Goal: Task Accomplishment & Management: Complete application form

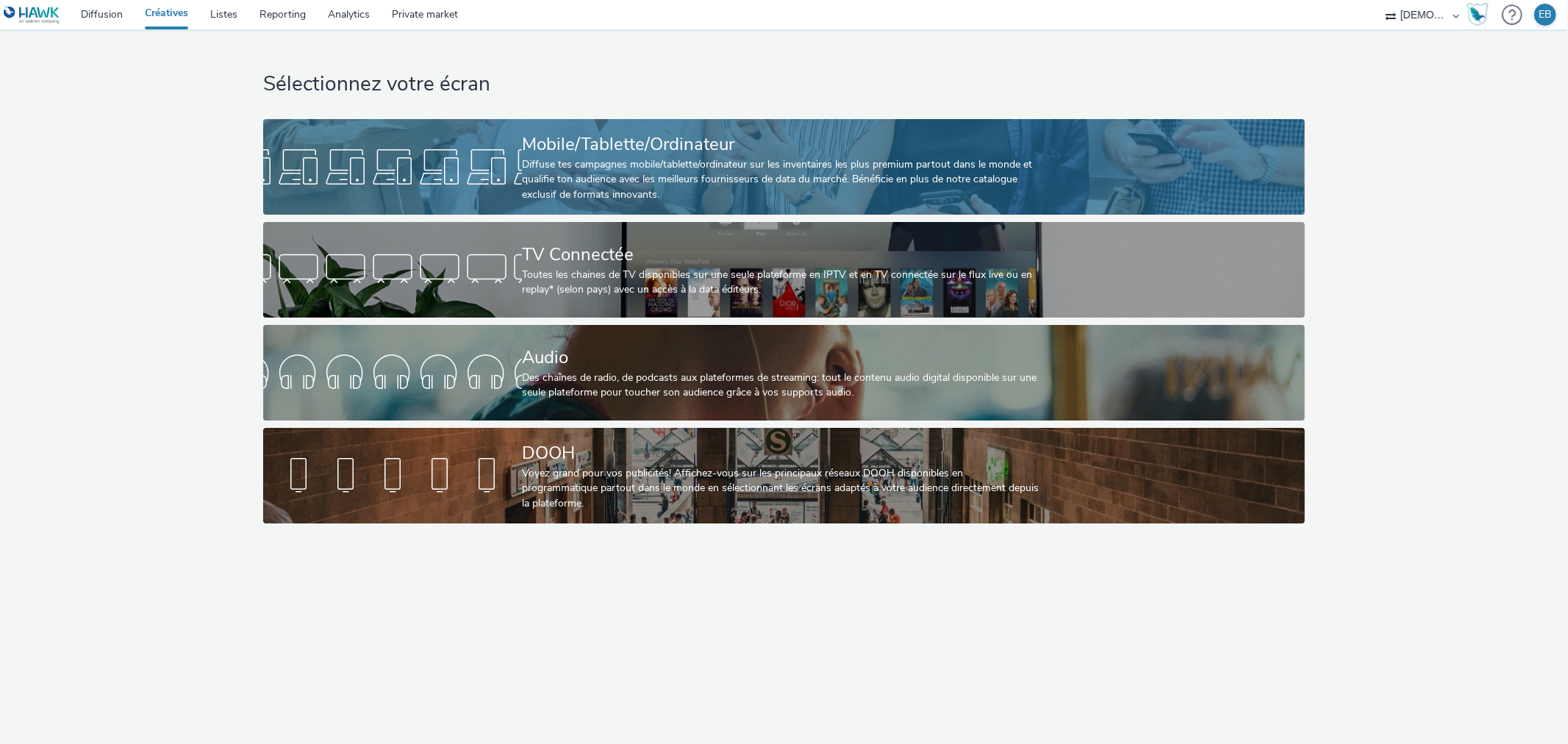
click at [818, 135] on div "Mobile/Tablette/Ordinateur" at bounding box center [781, 145] width 518 height 26
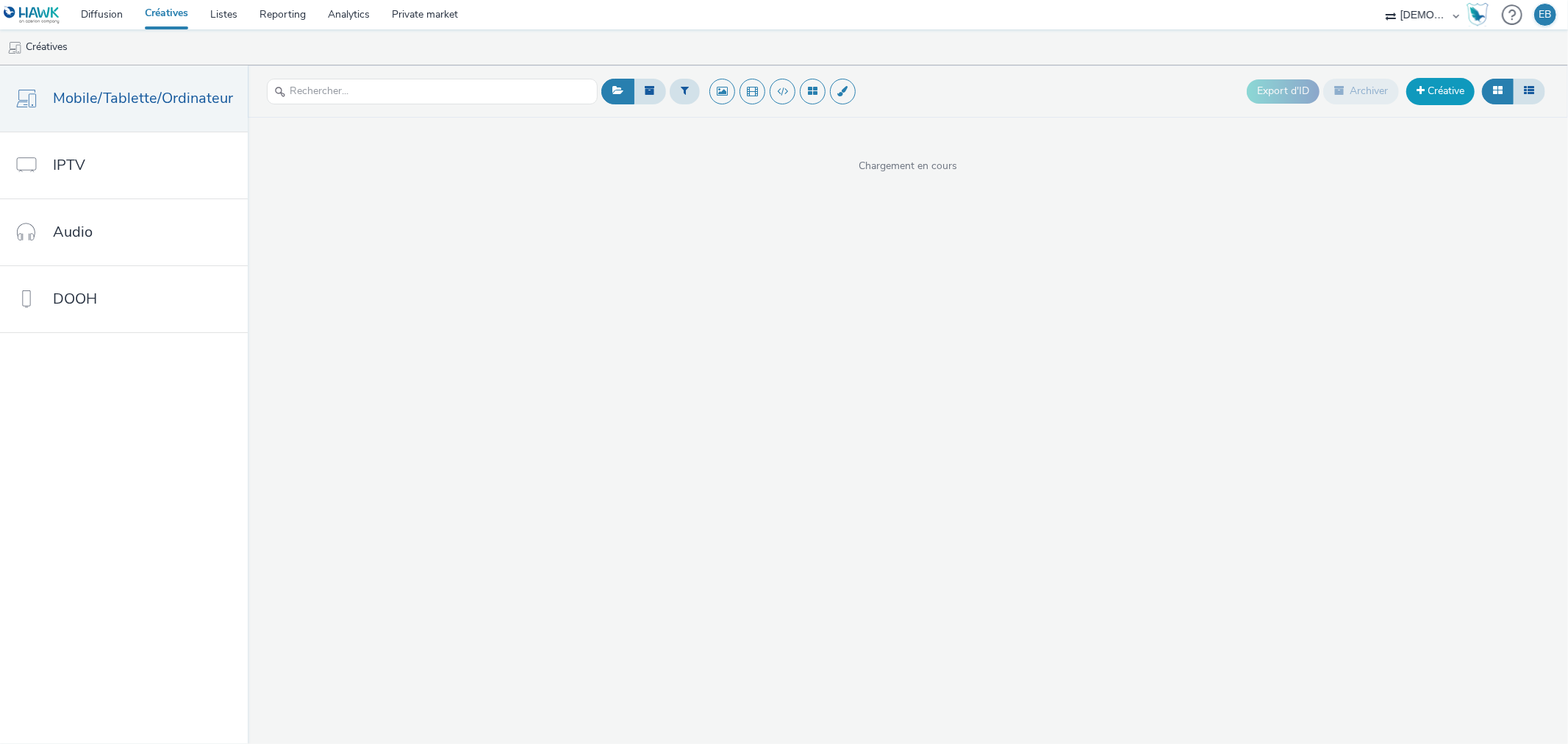
click at [1417, 89] on span at bounding box center [1420, 90] width 8 height 11
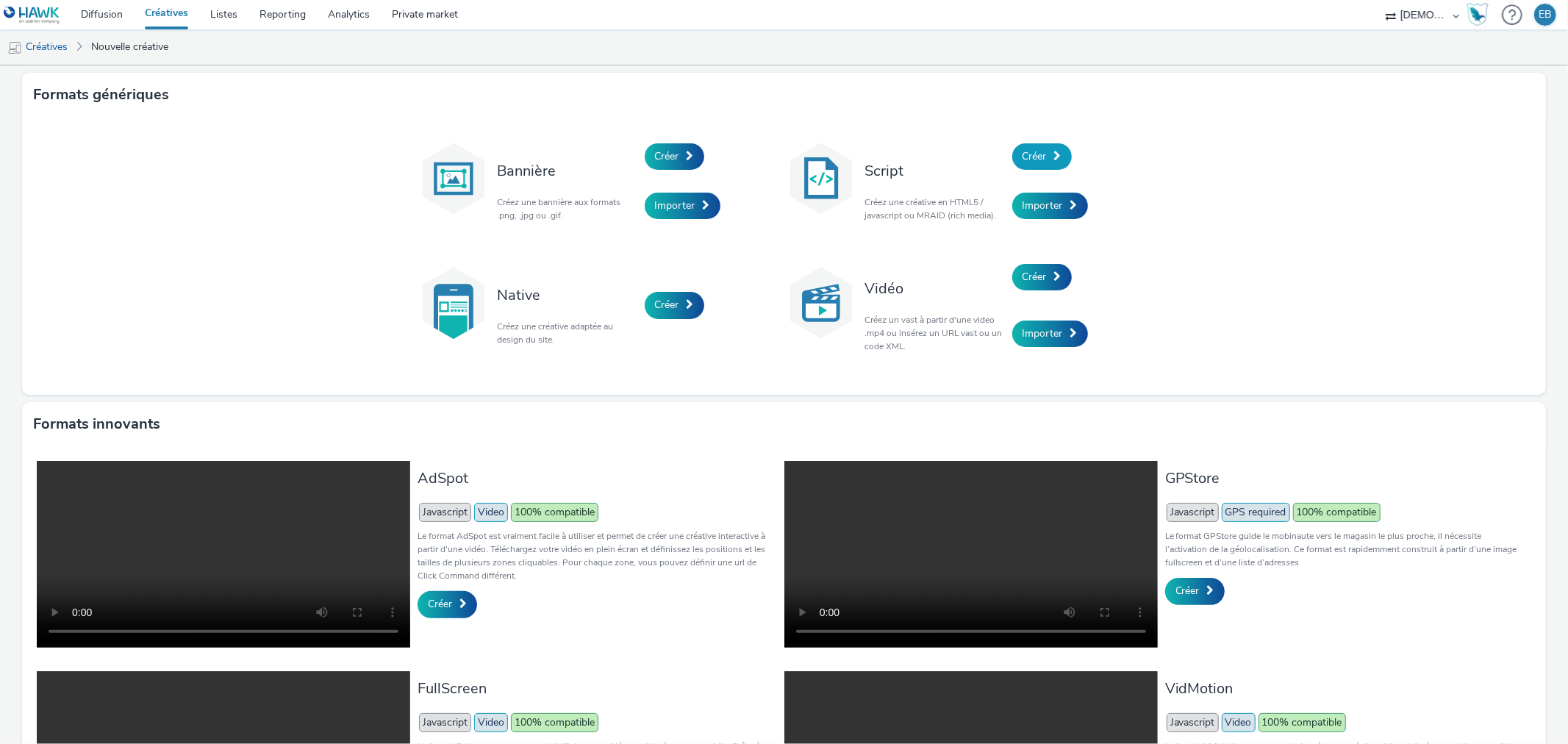
click at [1054, 159] on span at bounding box center [1058, 156] width 8 height 11
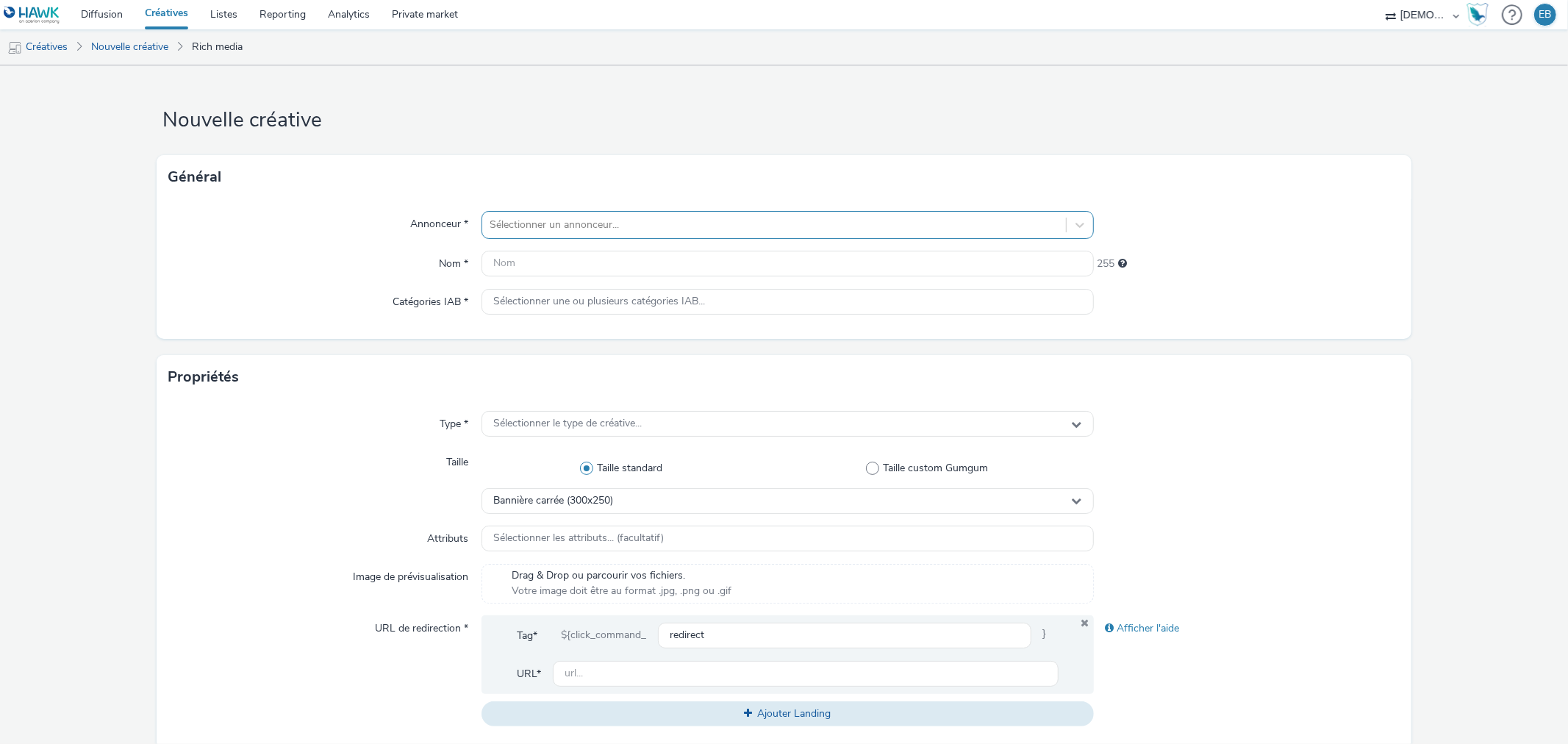
click at [568, 234] on div "Sélectionner un annonceur..." at bounding box center [774, 225] width 583 height 23
type input "sas lux"
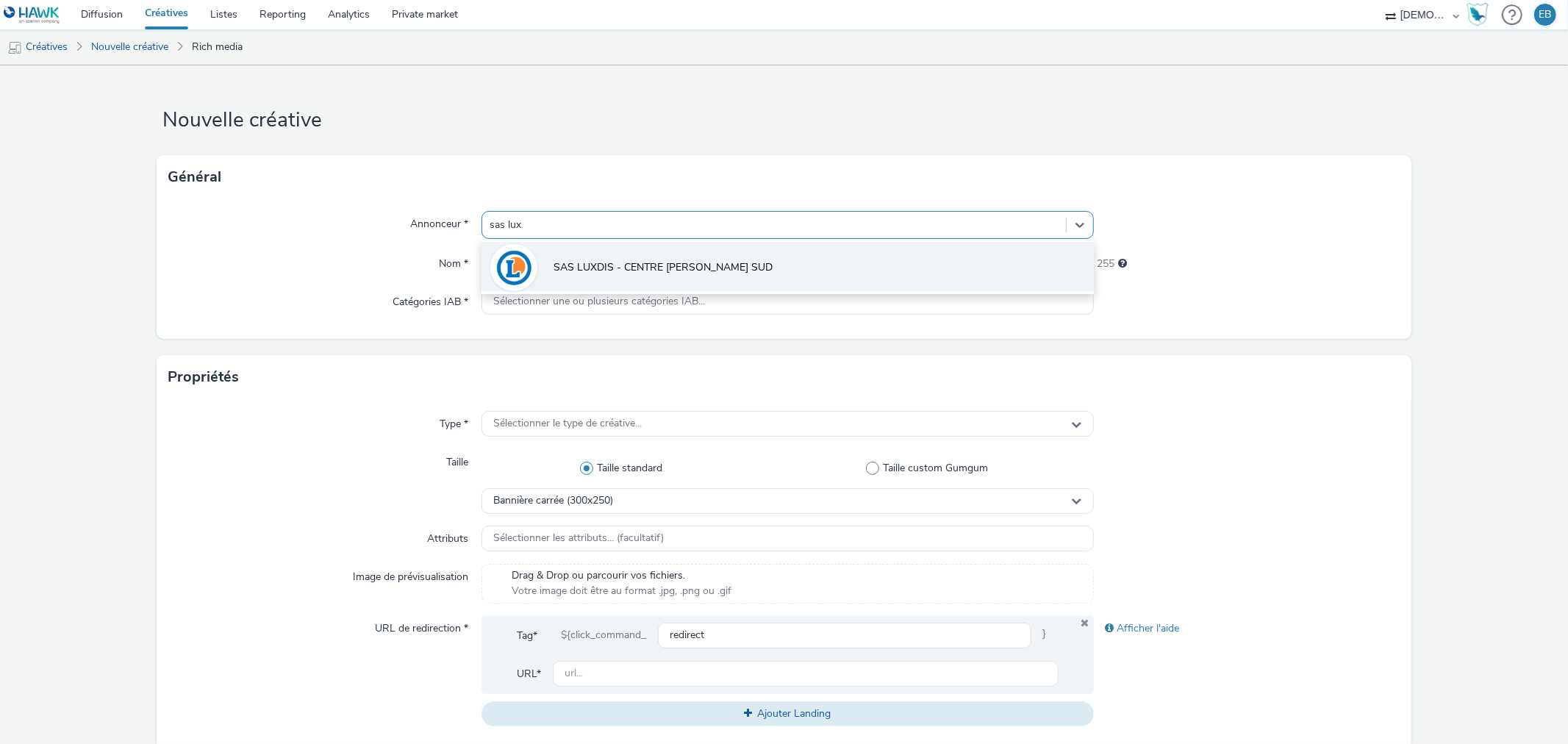
click at [626, 267] on span "SAS LUXDIS - CENTRE [PERSON_NAME] SUD" at bounding box center [663, 268] width 219 height 15
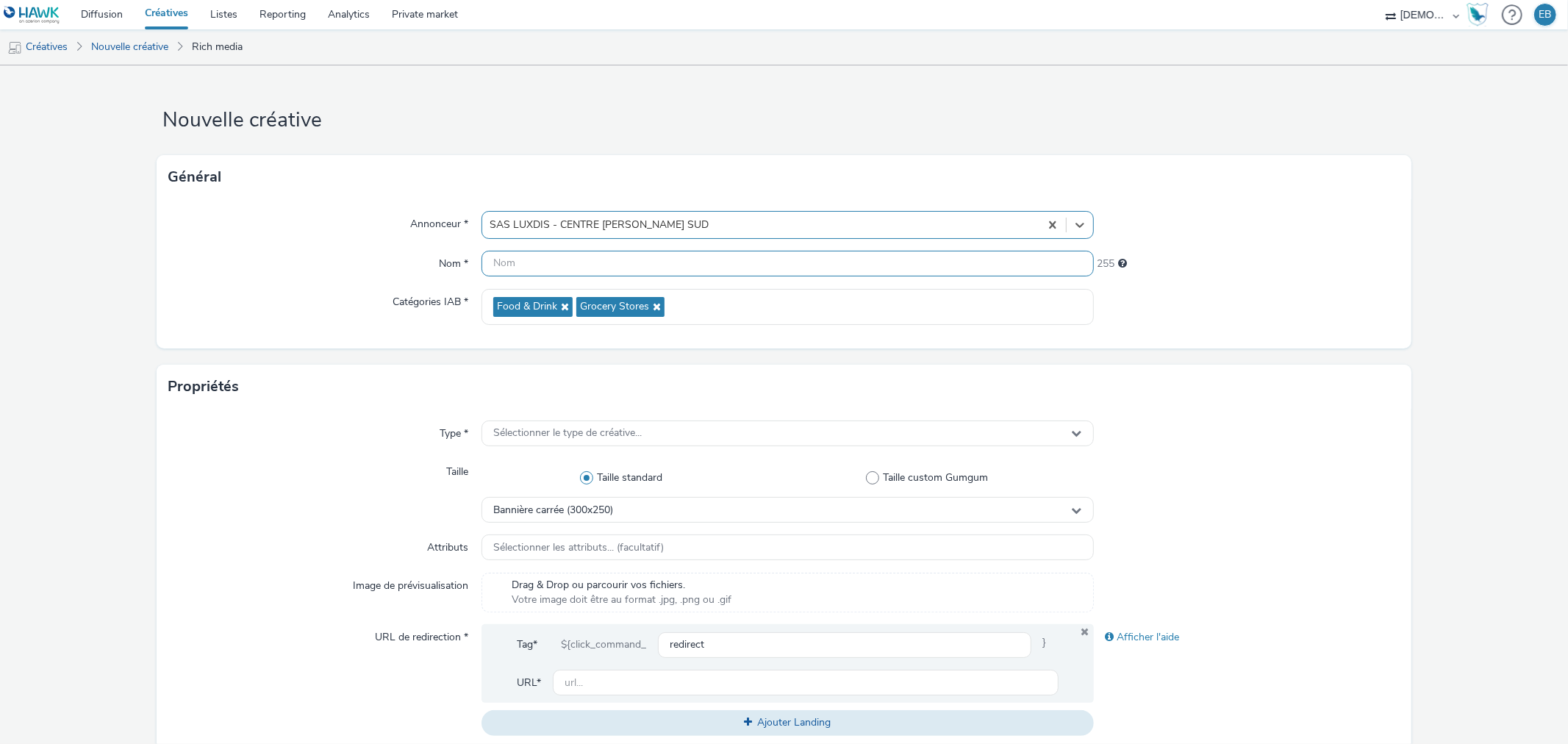
click at [596, 274] on input "text" at bounding box center [787, 264] width 612 height 26
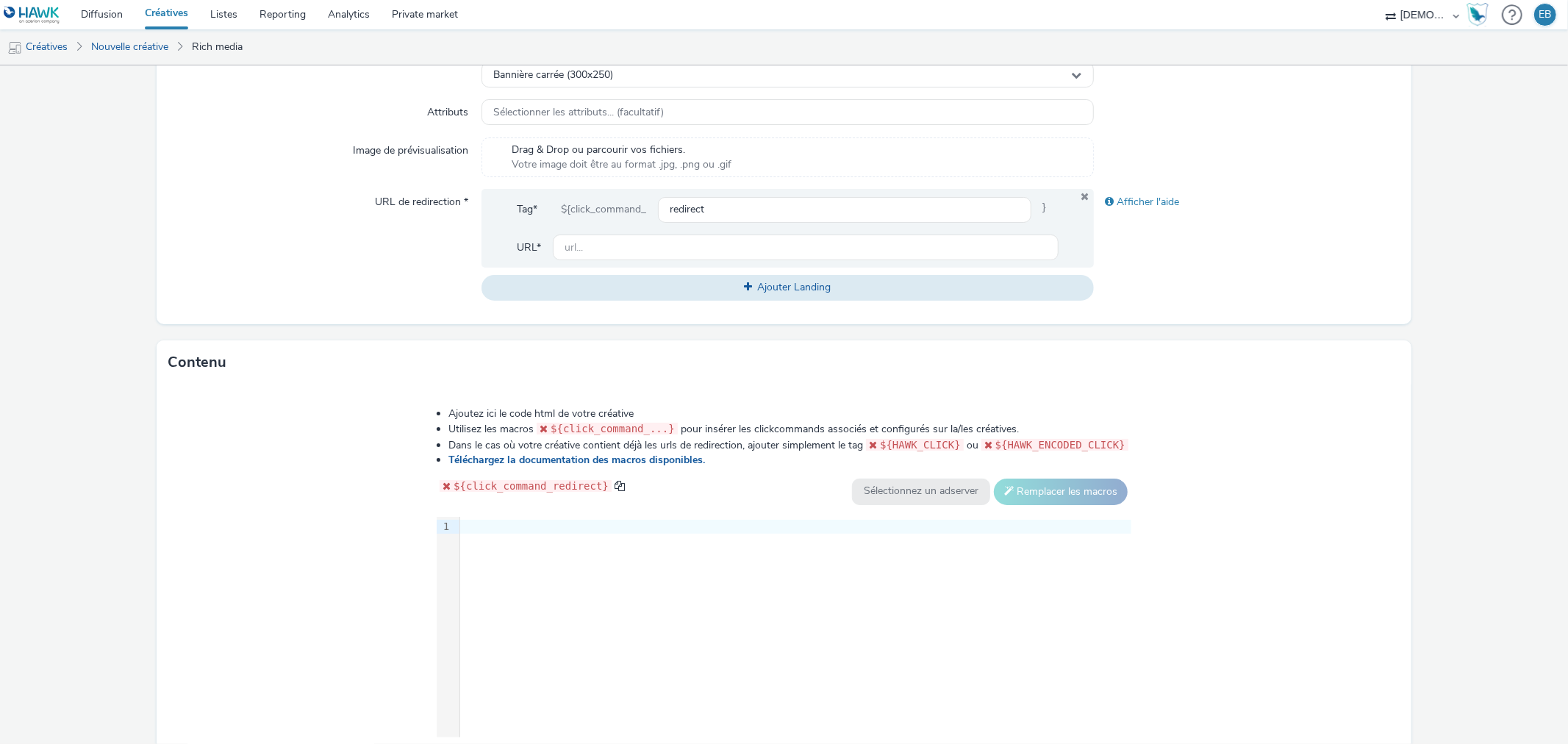
scroll to position [526, 0]
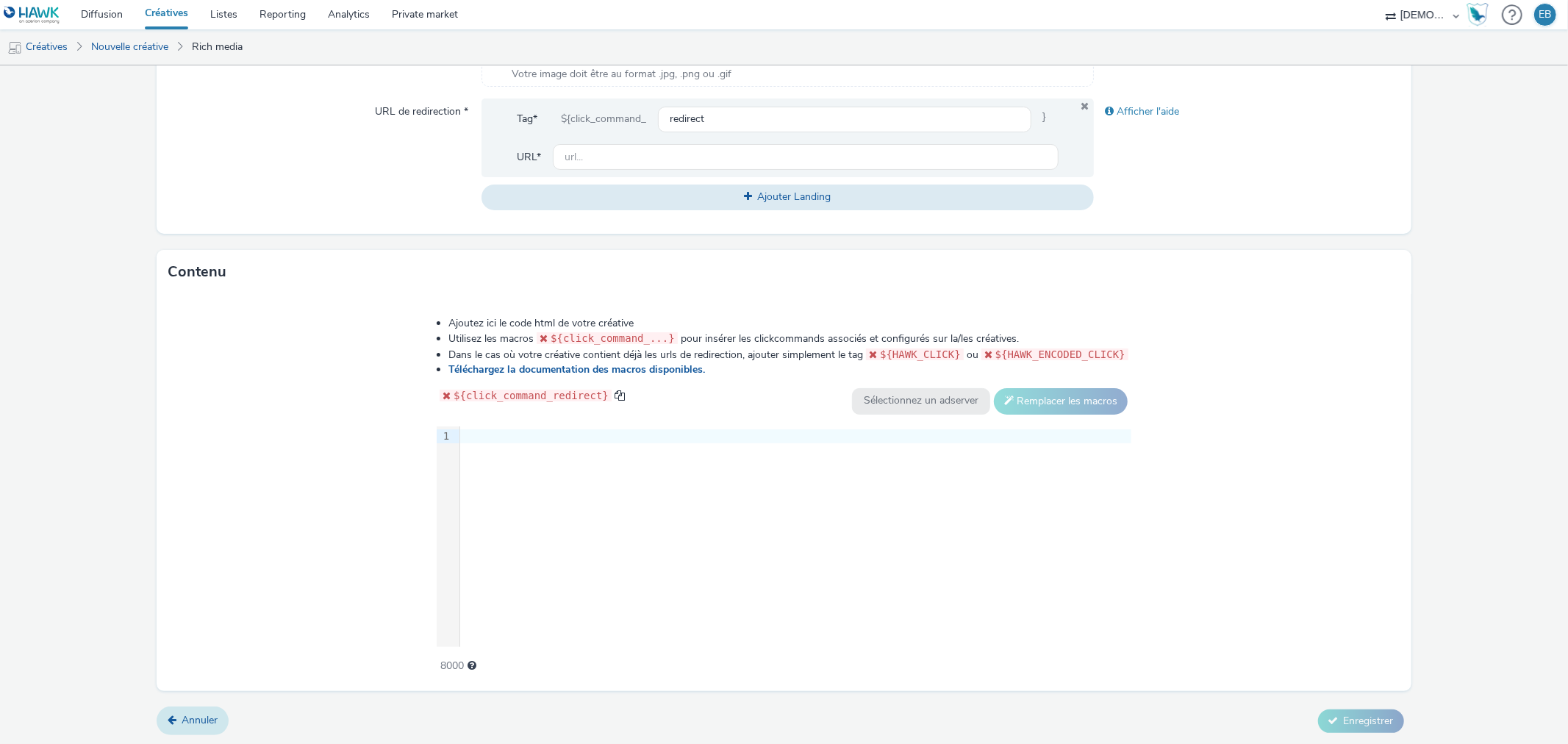
type input "300x250_P"
click at [192, 718] on span "Annuler" at bounding box center [200, 720] width 36 height 14
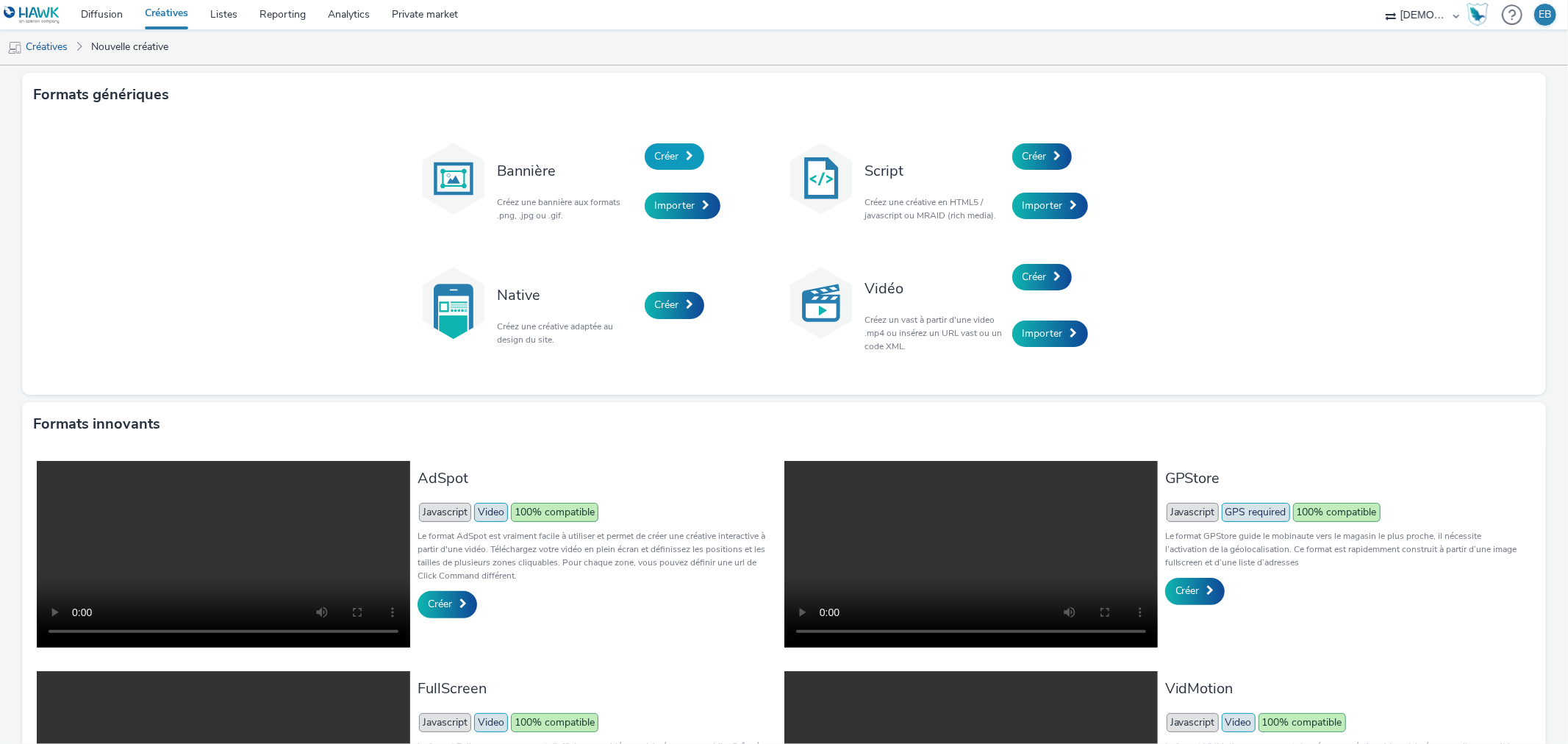
click at [653, 164] on link "Créer" at bounding box center [674, 156] width 60 height 26
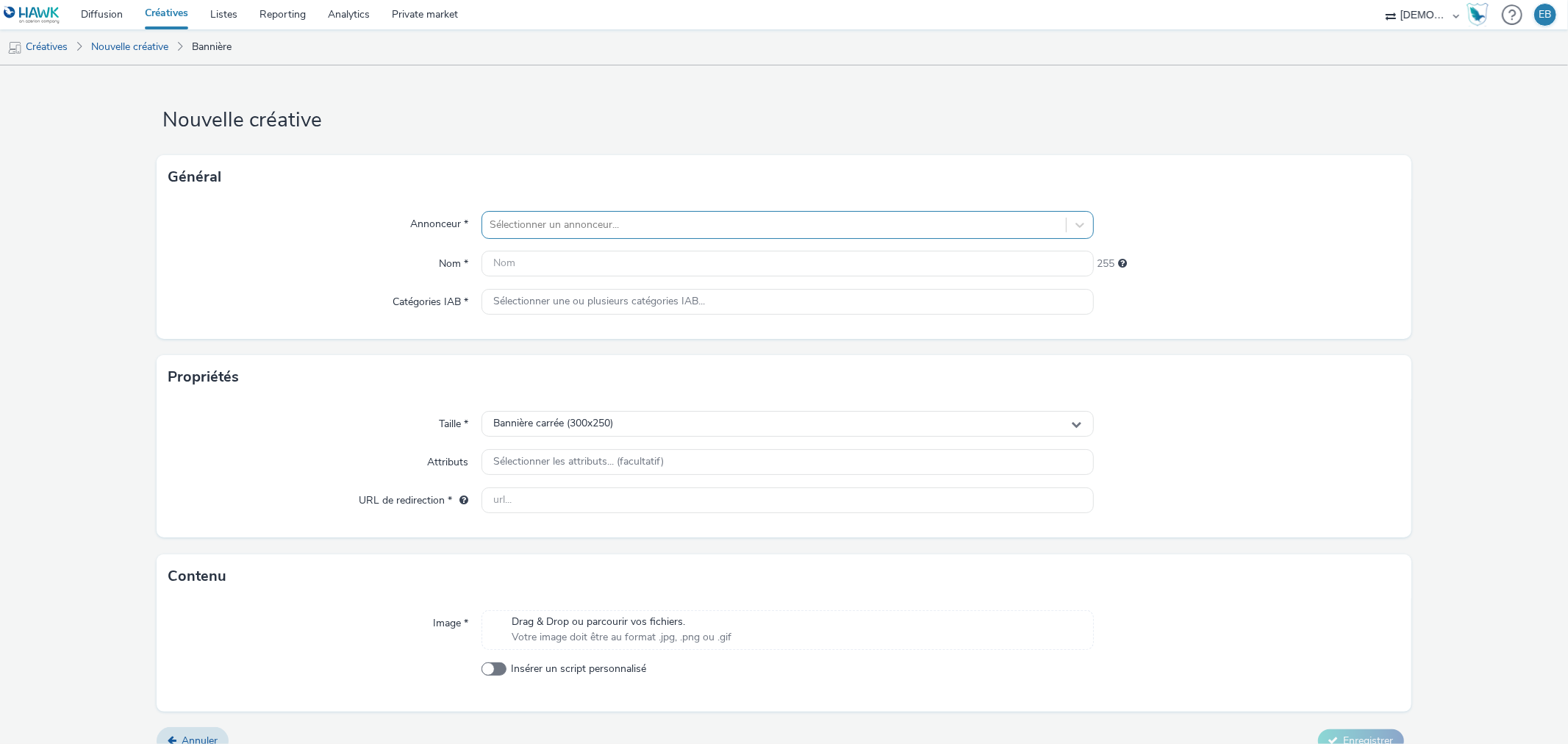
drag, startPoint x: 467, startPoint y: 215, endPoint x: 545, endPoint y: 223, distance: 78.4
click at [470, 215] on label "Annonceur *" at bounding box center [439, 221] width 70 height 20
click at [545, 223] on div at bounding box center [774, 225] width 568 height 17
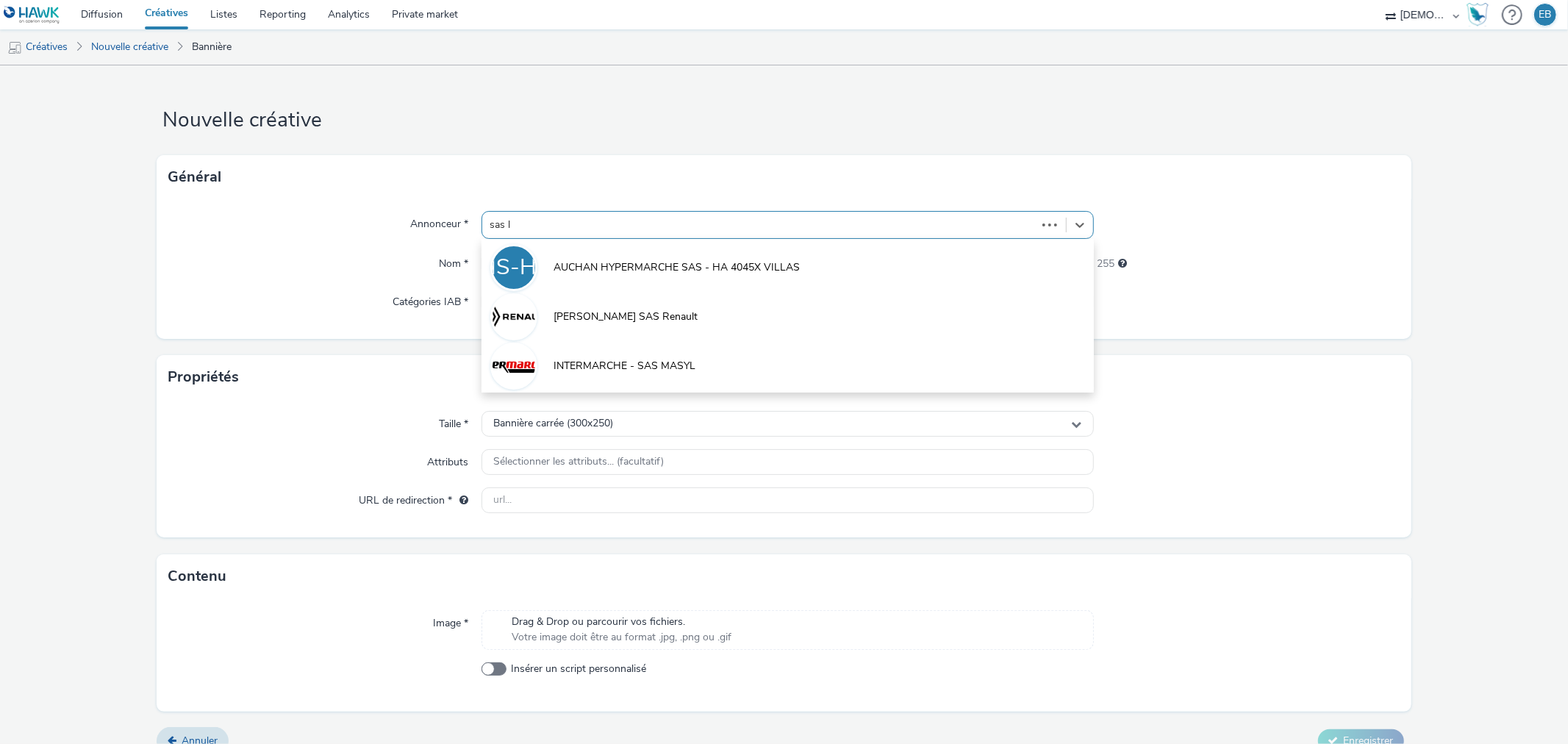
type input "sas lu"
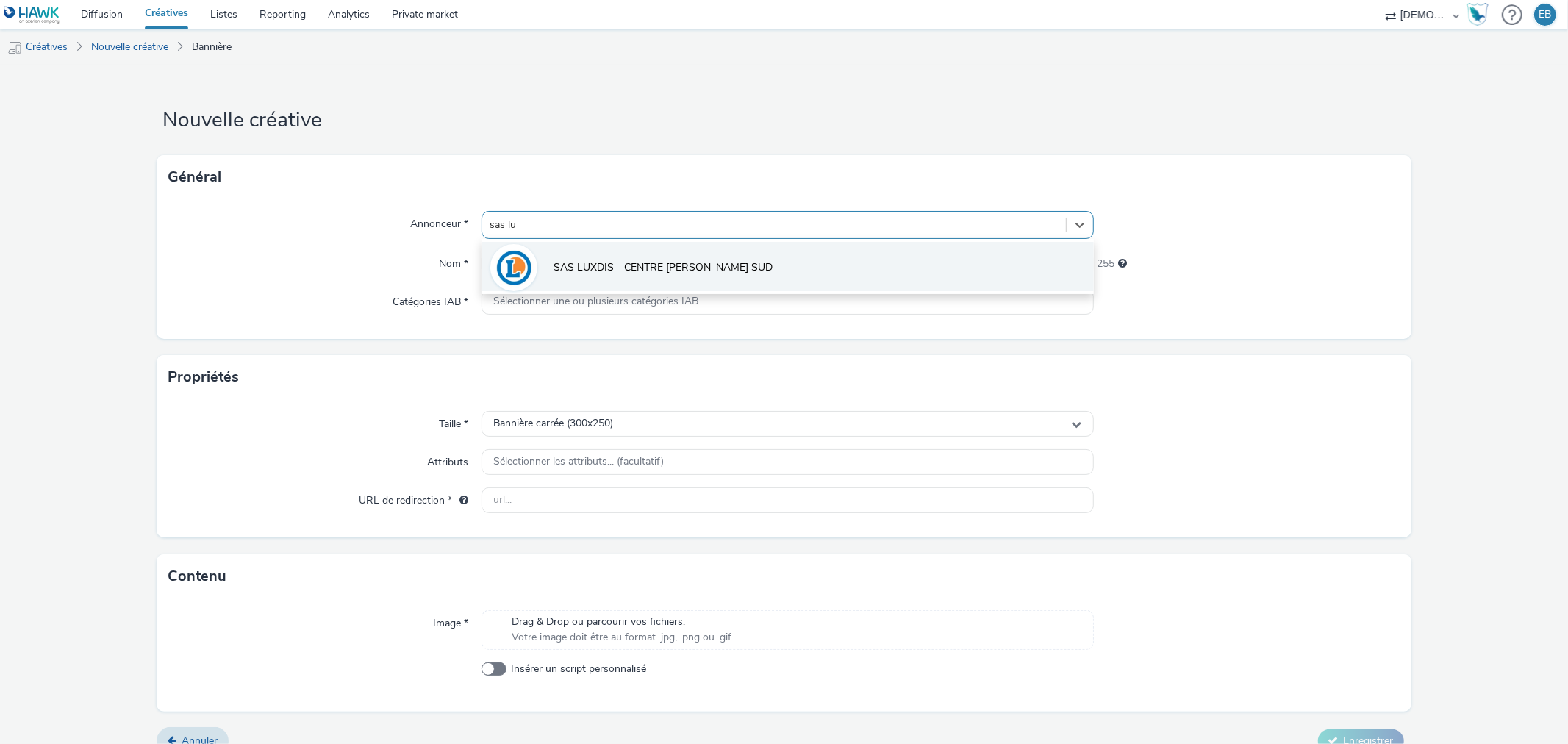
click at [591, 254] on li "SAS LUXDIS - CENTRE [PERSON_NAME] SUD" at bounding box center [787, 266] width 612 height 49
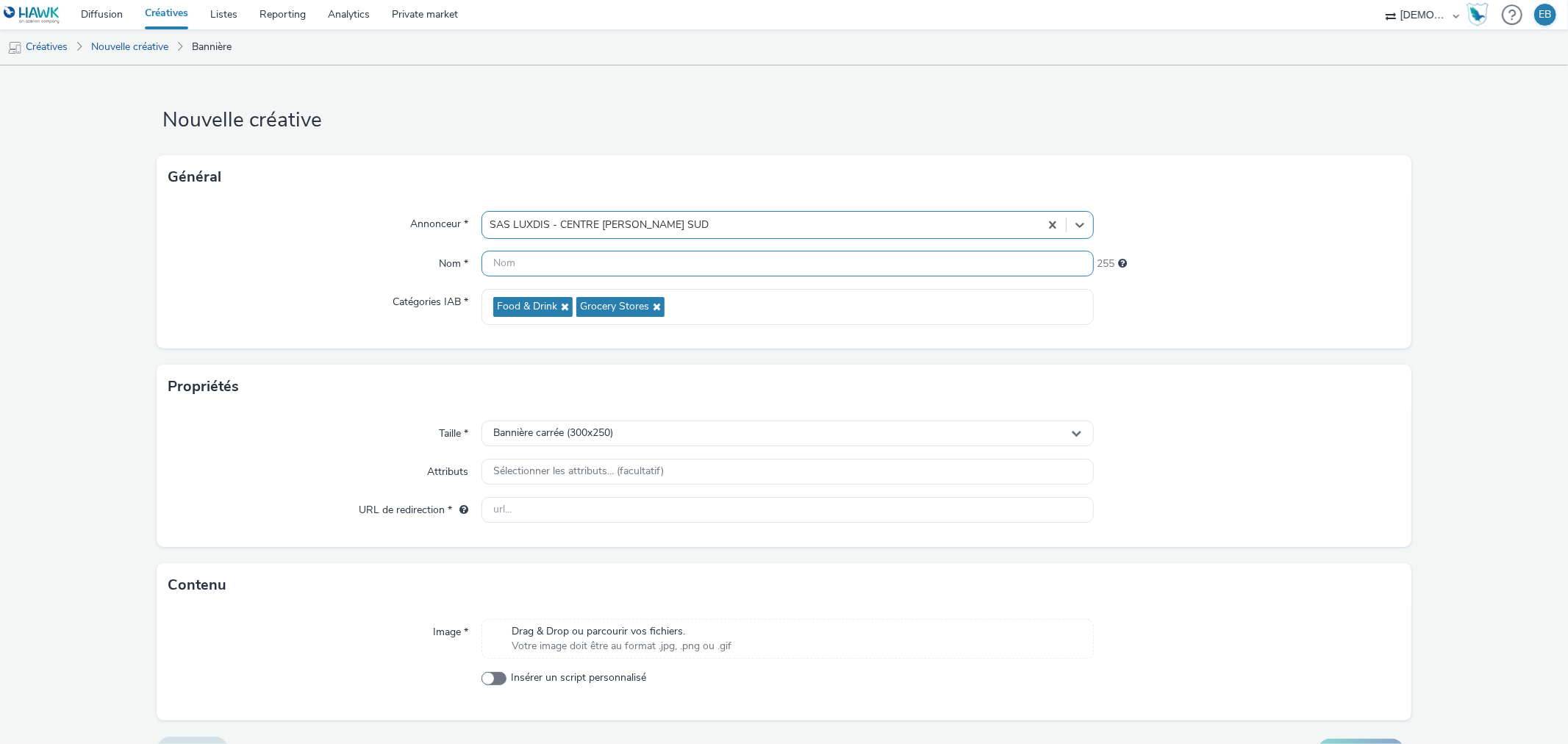
click at [585, 256] on input "text" at bounding box center [787, 264] width 612 height 26
type input "300x250_Porc"
click at [559, 521] on input "text" at bounding box center [787, 510] width 612 height 26
paste input "[URL][DOMAIN_NAME]"
type input "[URL][DOMAIN_NAME]"
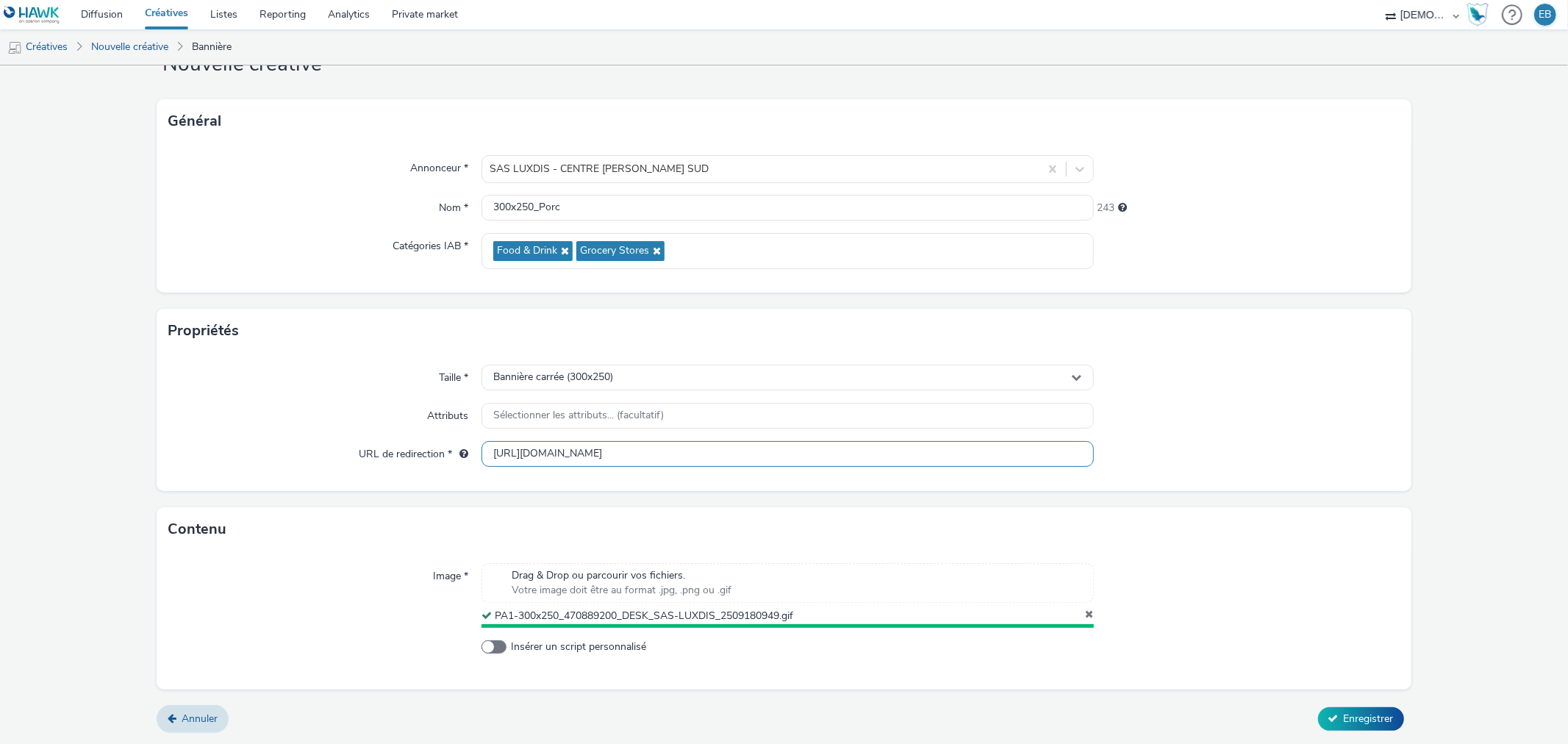
scroll to position [52, 0]
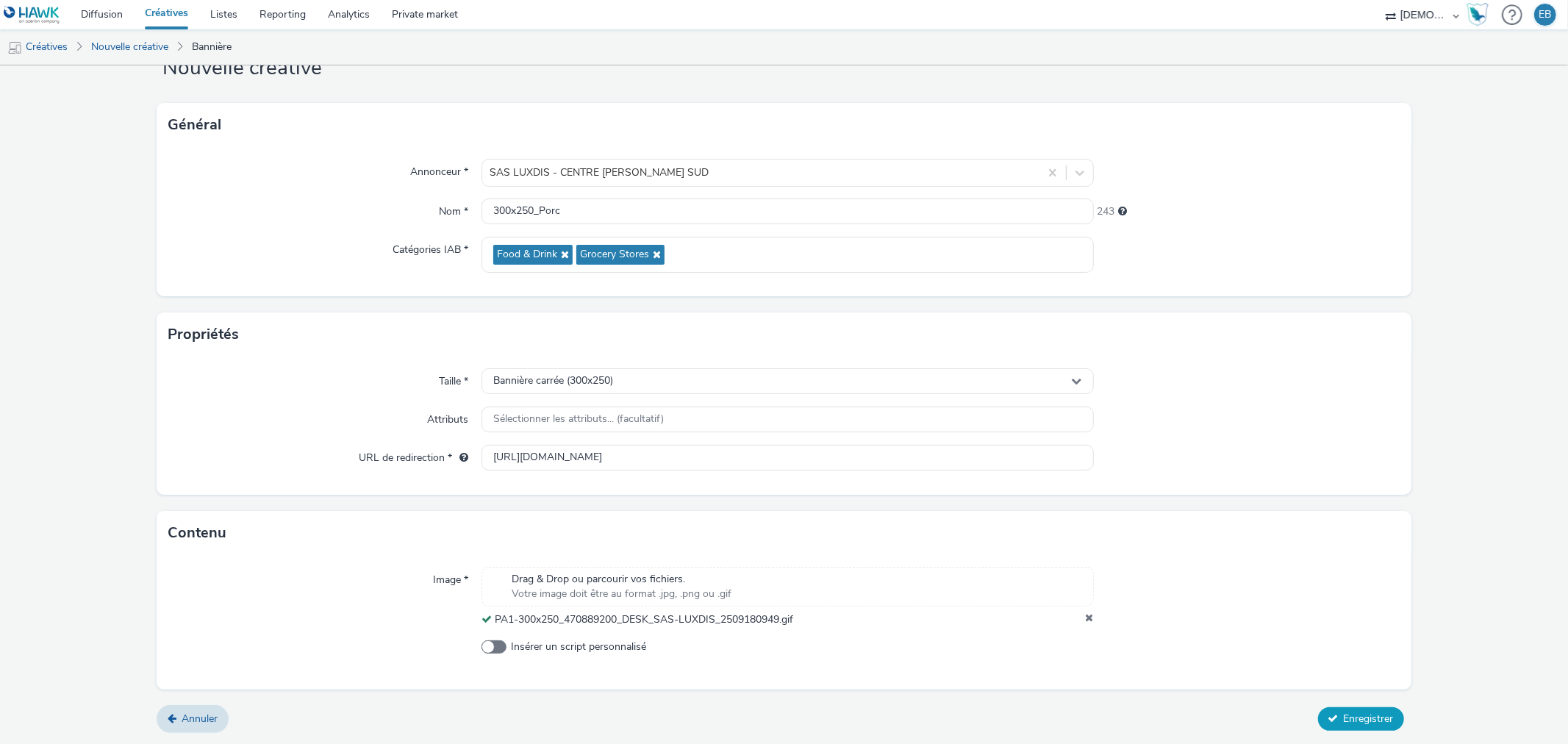
click at [1343, 725] on span "Enregistrer" at bounding box center [1368, 718] width 50 height 14
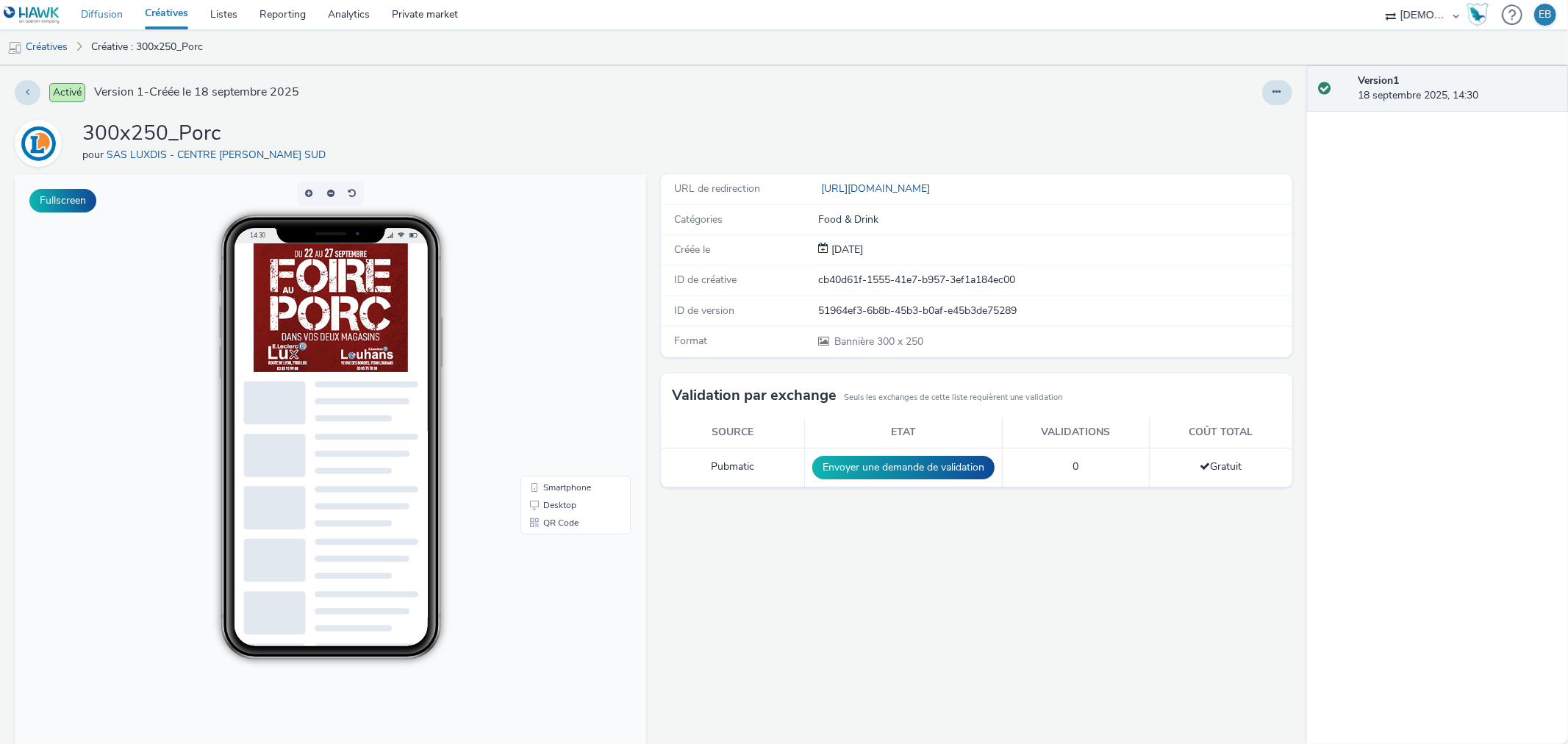
click at [121, 10] on link "Diffusion" at bounding box center [102, 14] width 64 height 29
